Goal: Information Seeking & Learning: Learn about a topic

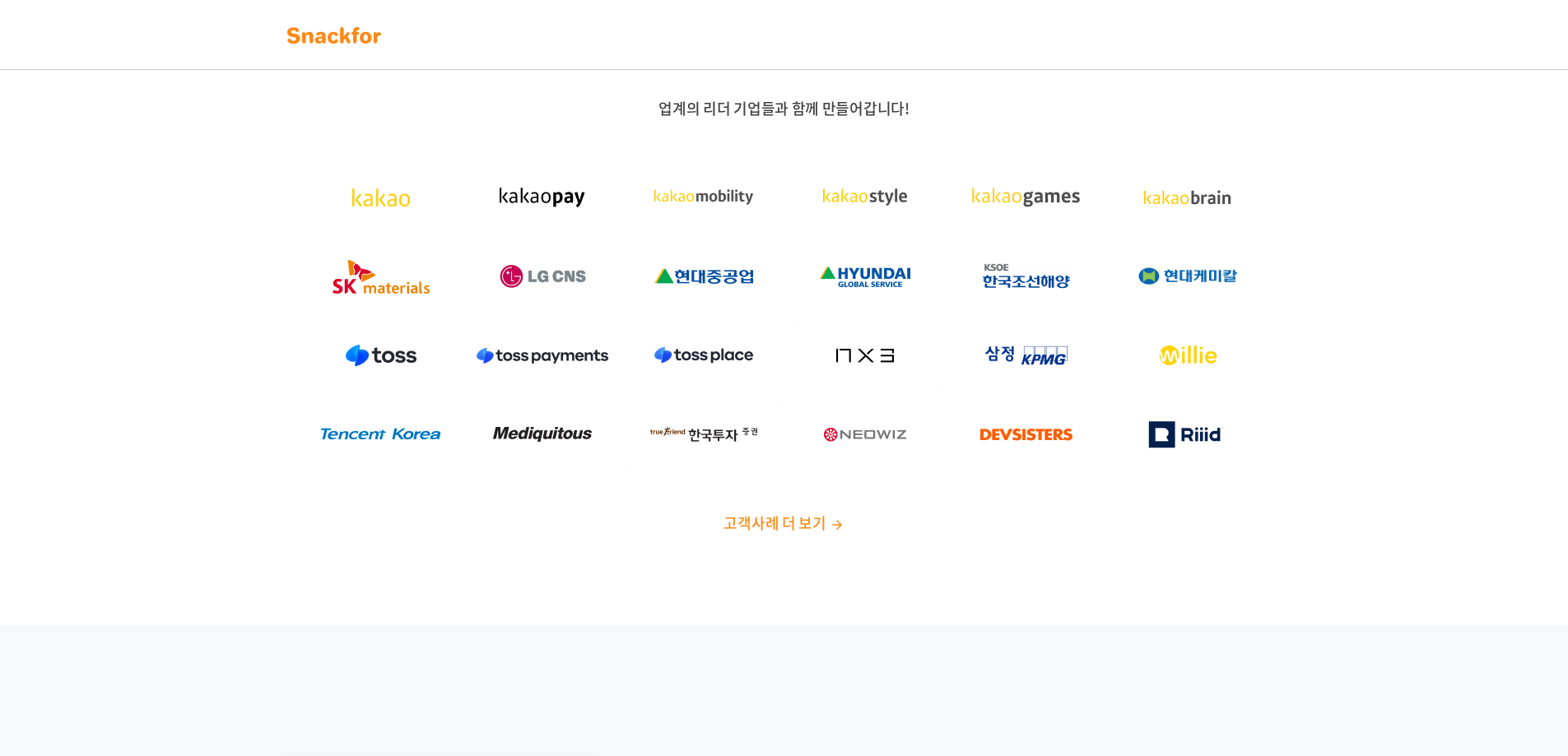
click at [749, 518] on span "고객사례 더 보기" at bounding box center [775, 523] width 102 height 22
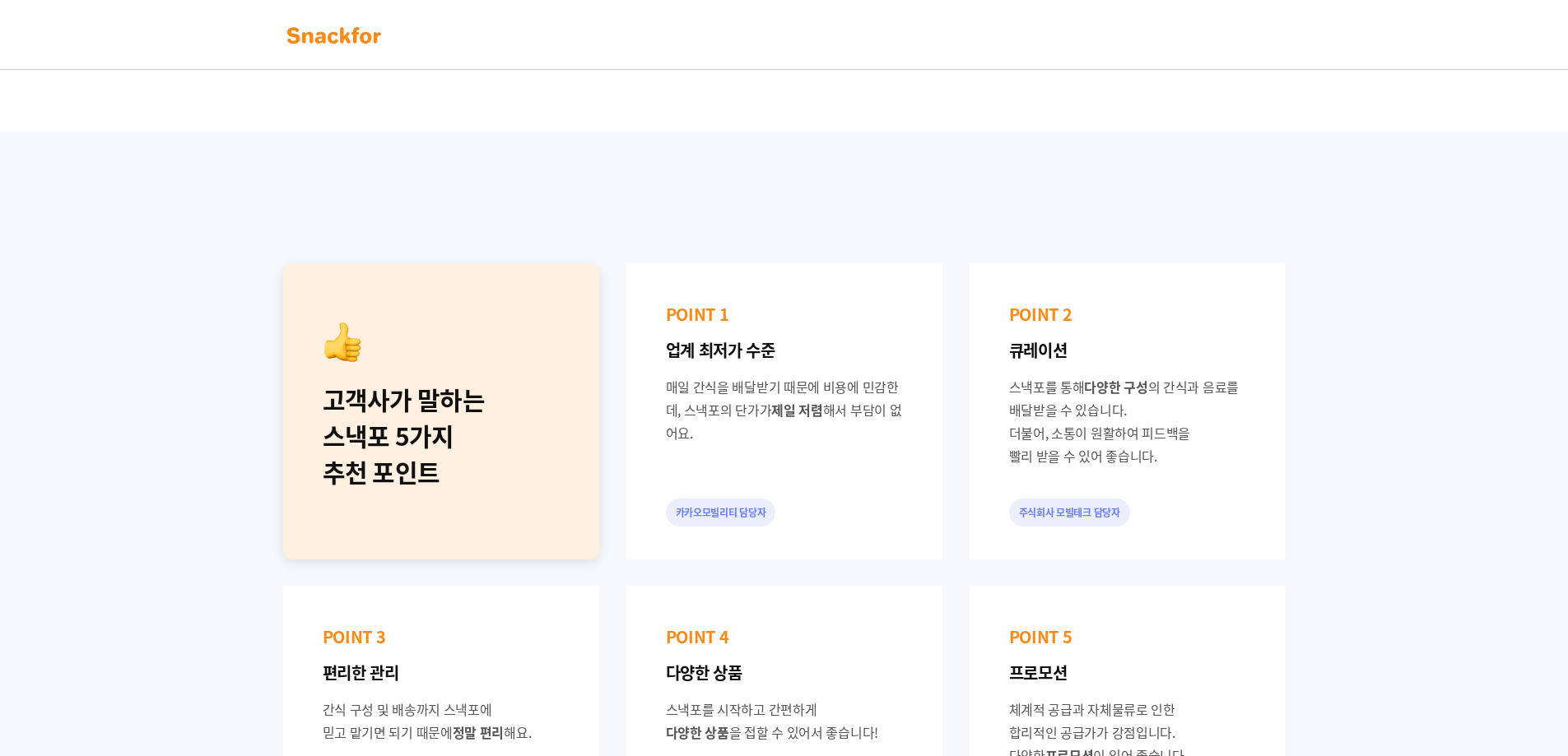
scroll to position [658, 0]
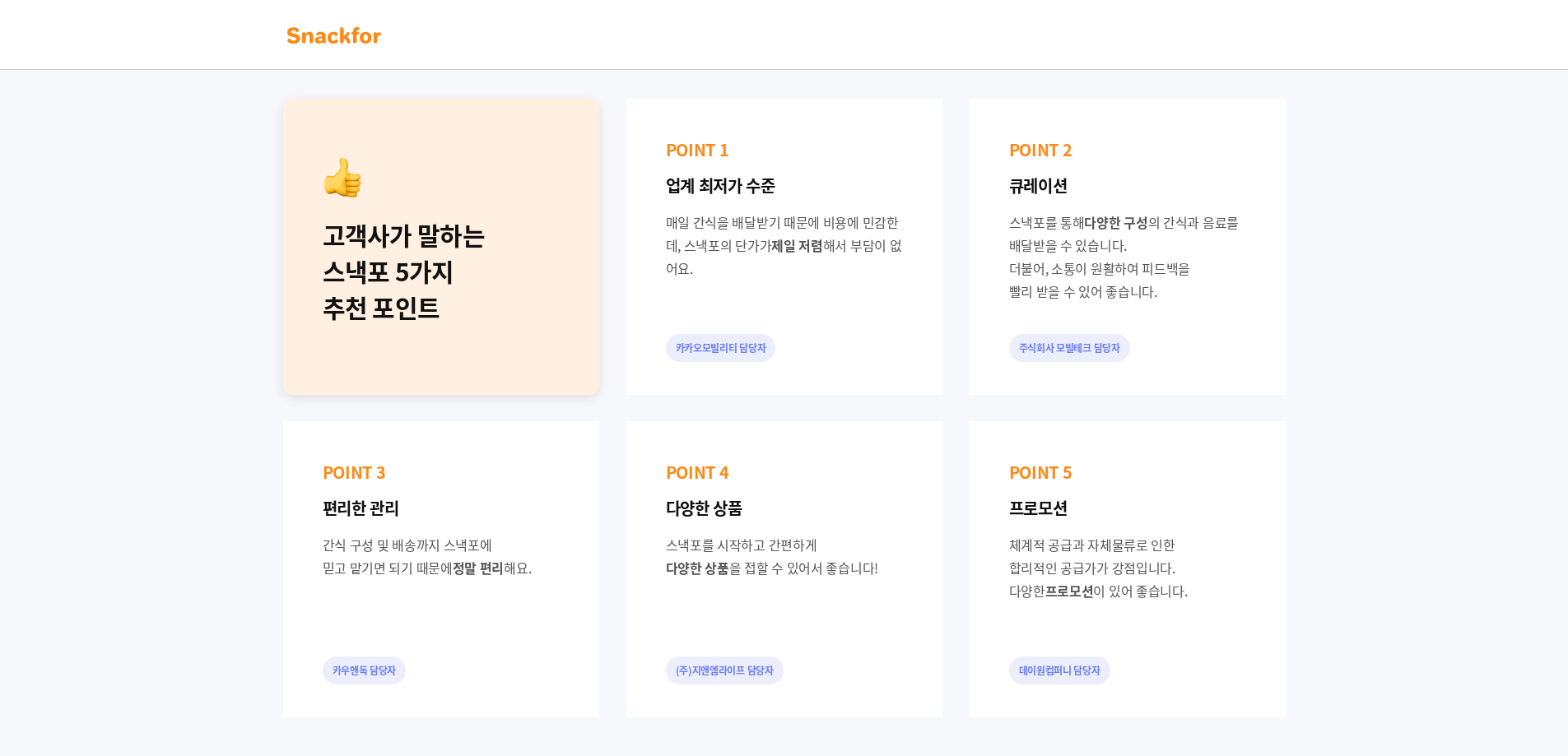
click at [226, 413] on div "고객사가 말하는 스낵포 5가지 추천 포인트 POINT 1 업계 최저가 수준 매일 간식을 배달받기 때문에 비용에 민감한데, 스낵포의 단가가 제일…" at bounding box center [784, 408] width 1568 height 882
click at [205, 455] on div "고객사가 말하는 스낵포 5가지 추천 포인트 POINT 1 업계 최저가 수준 매일 간식을 배달받기 때문에 비용에 민감한데, 스낵포의 단가가 제일…" at bounding box center [784, 408] width 1568 height 882
click at [1393, 323] on div "고객사가 말하는 스낵포 5가지 추천 포인트 POINT 1 업계 최저가 수준 매일 간식을 배달받기 때문에 비용에 민감한데, 스낵포의 단가가 제일…" at bounding box center [784, 408] width 1568 height 882
click at [1385, 378] on div "고객사가 말하는 스낵포 5가지 추천 포인트 POINT 1 업계 최저가 수준 매일 간식을 배달받기 때문에 비용에 민감한데, 스낵포의 단가가 제일…" at bounding box center [784, 408] width 1568 height 882
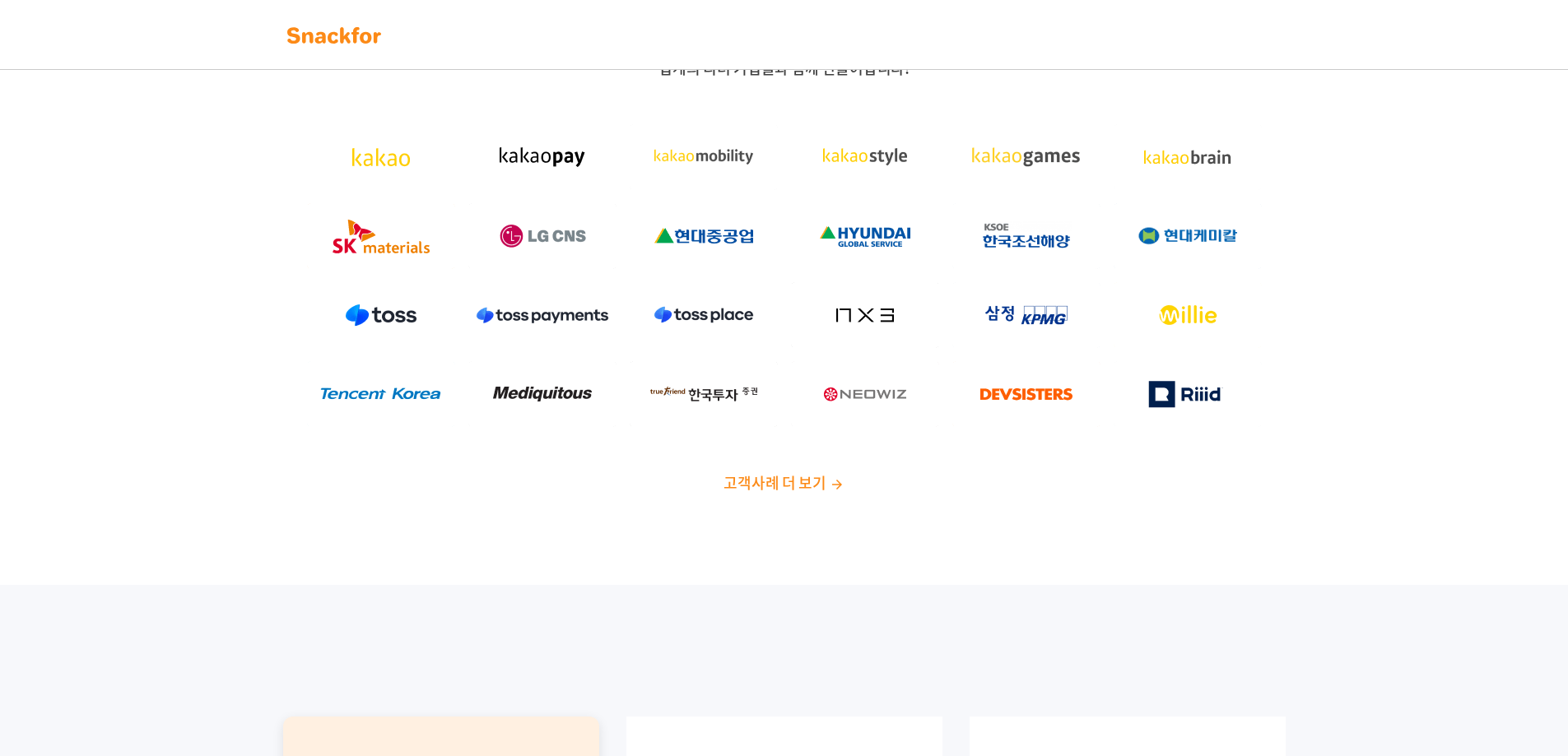
scroll to position [0, 0]
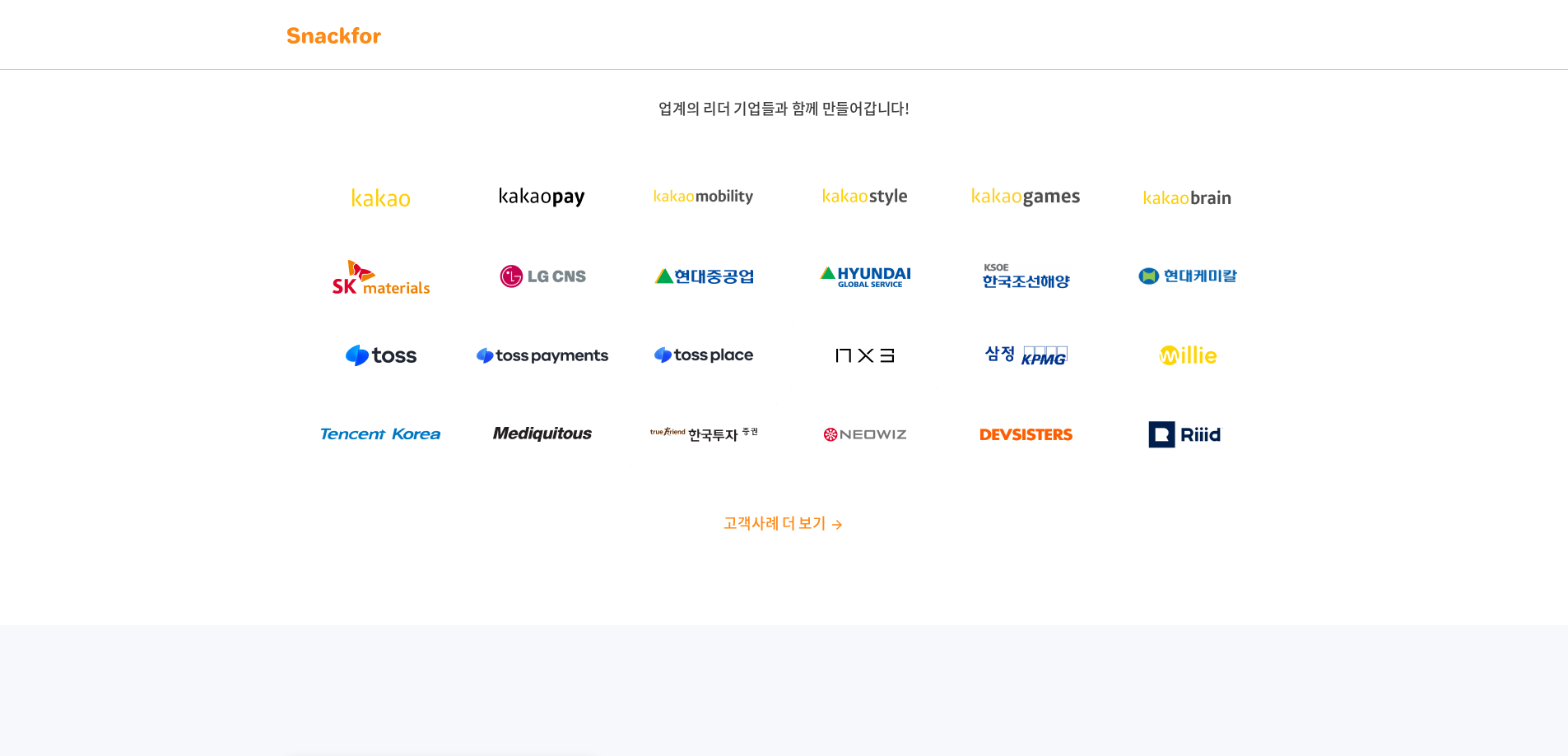
click at [330, 39] on img at bounding box center [334, 35] width 103 height 26
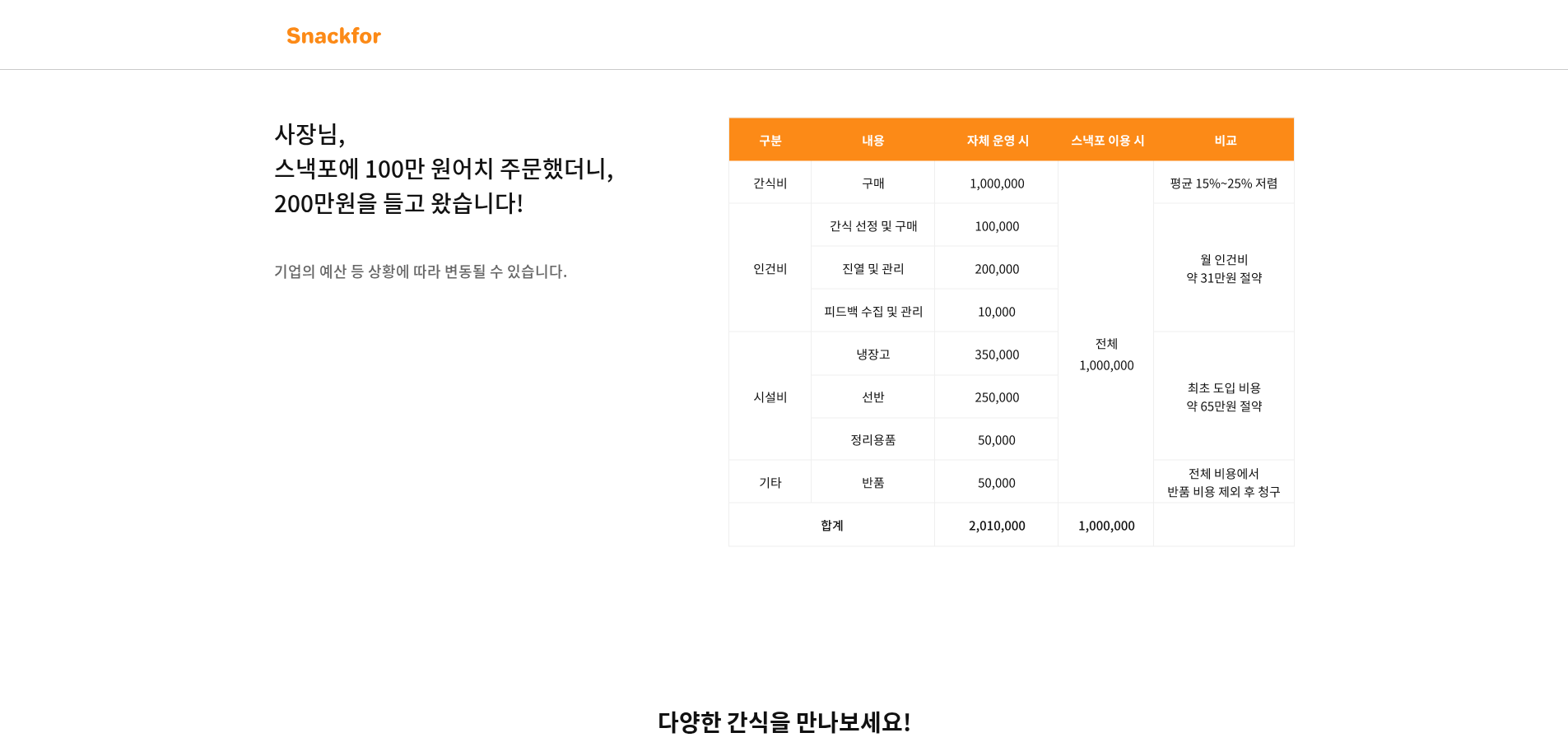
scroll to position [2139, 0]
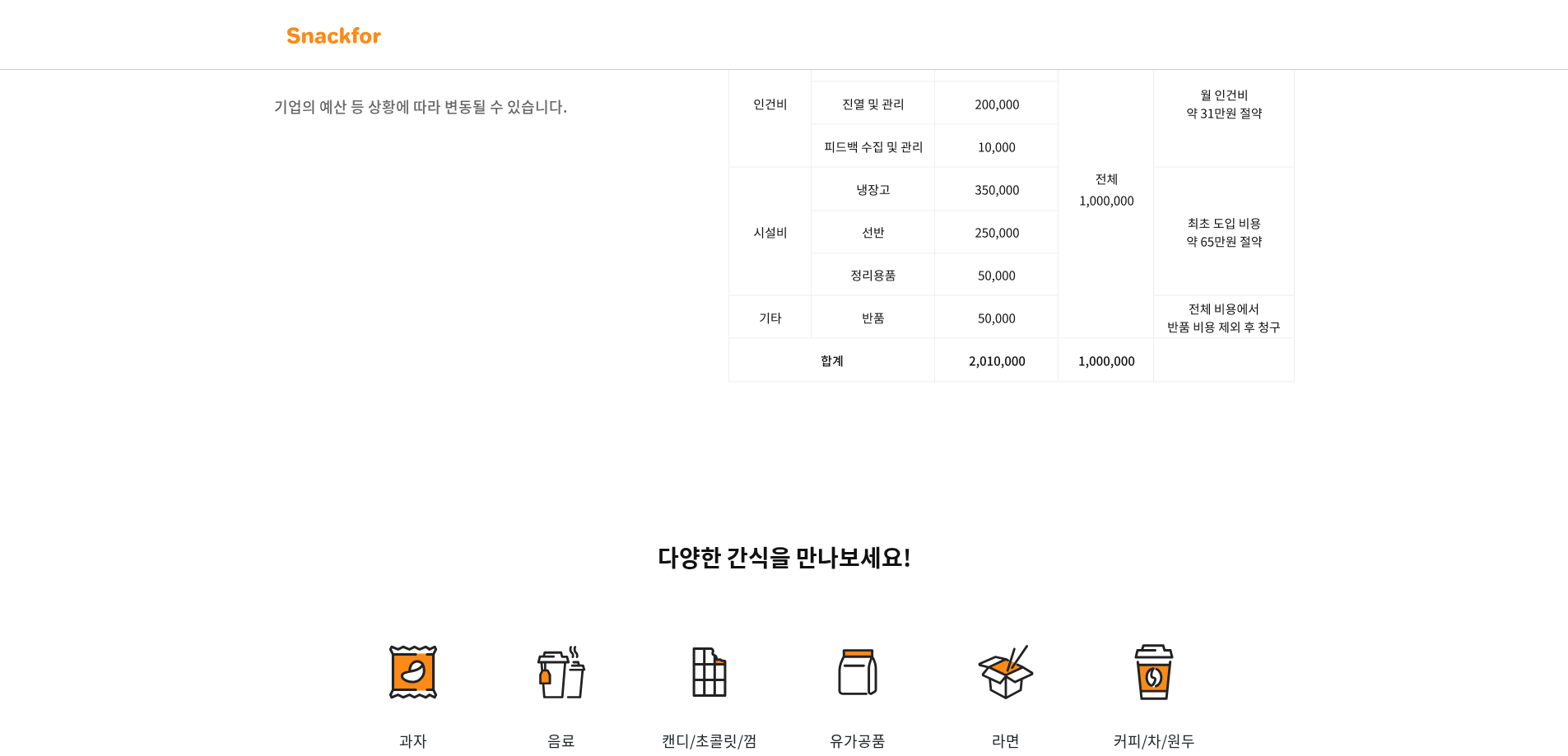
click at [906, 368] on img at bounding box center [1012, 167] width 566 height 430
click at [906, 382] on img at bounding box center [1012, 167] width 566 height 430
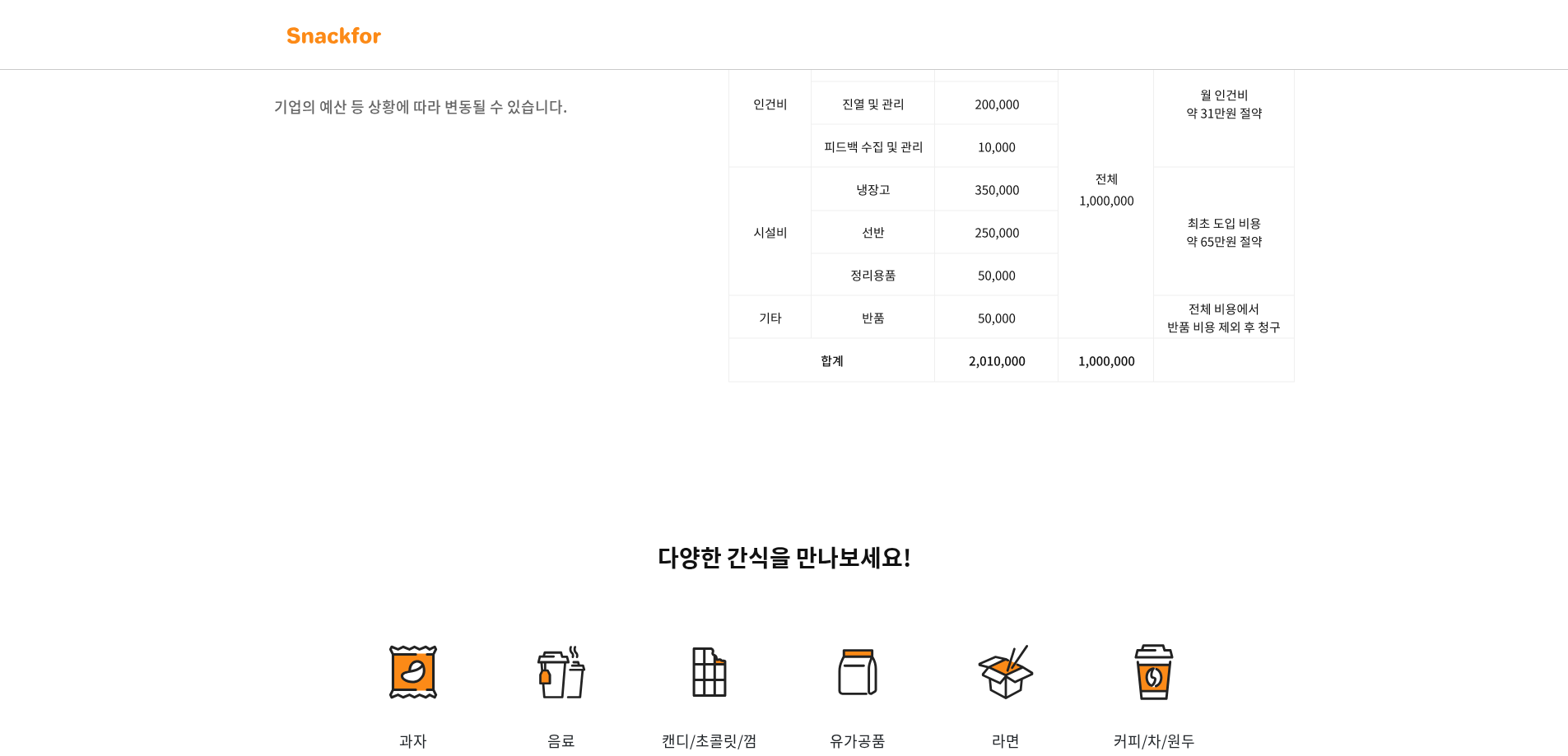
click at [906, 382] on img at bounding box center [1012, 167] width 566 height 430
click at [910, 382] on img at bounding box center [1012, 167] width 566 height 430
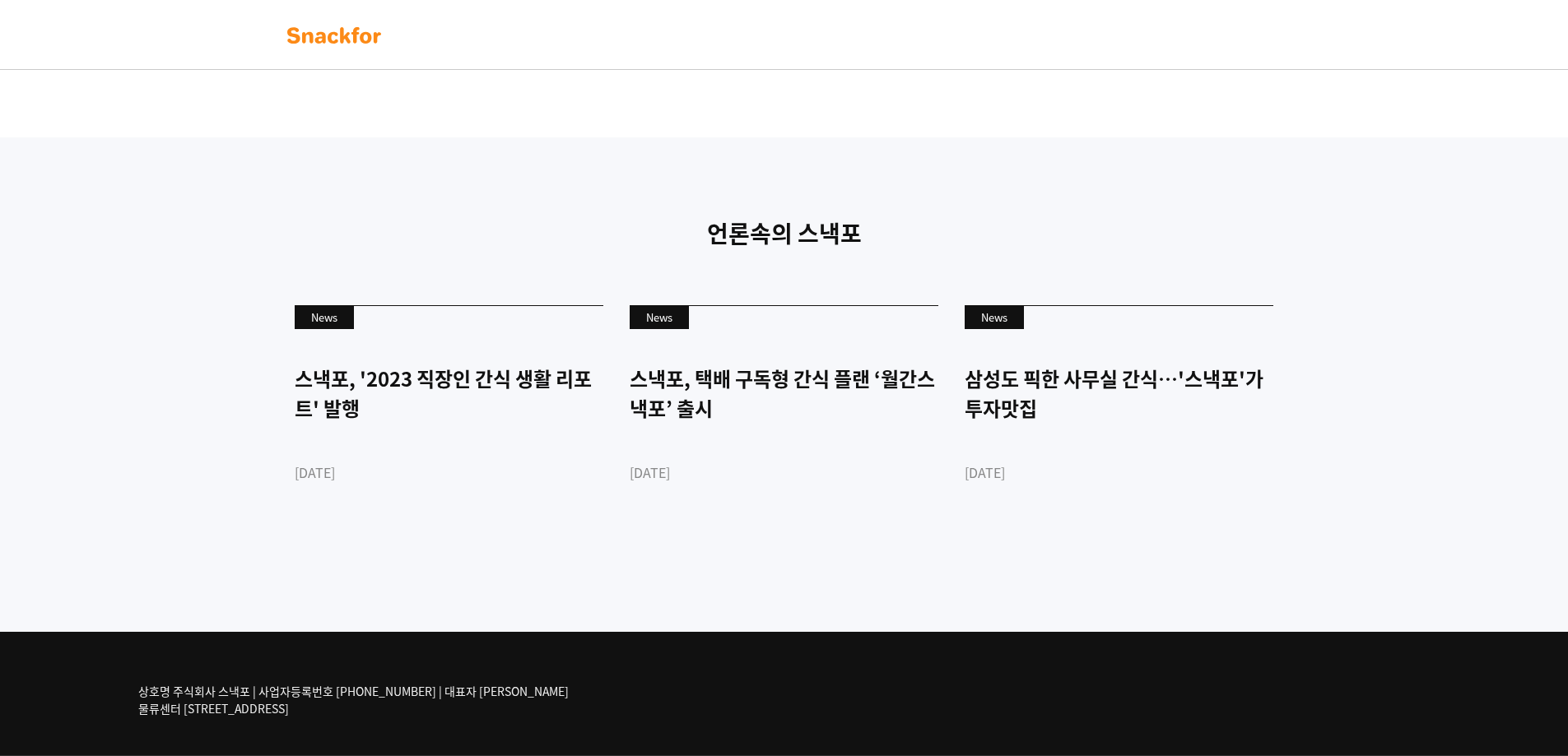
scroll to position [3786, 0]
click at [924, 251] on p "언론속의 스낵포" at bounding box center [784, 233] width 1004 height 34
